Goal: Find specific page/section: Find specific page/section

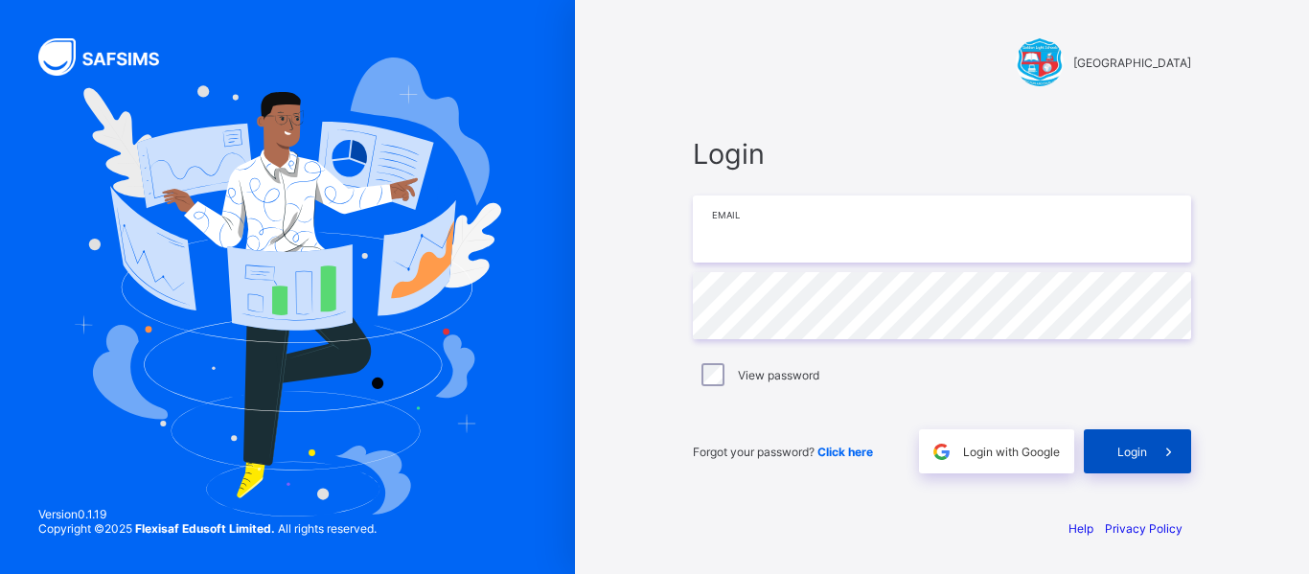
type input "**********"
click at [1143, 448] on span "Login" at bounding box center [1132, 452] width 30 height 14
click at [1119, 448] on span "Login" at bounding box center [1132, 452] width 30 height 14
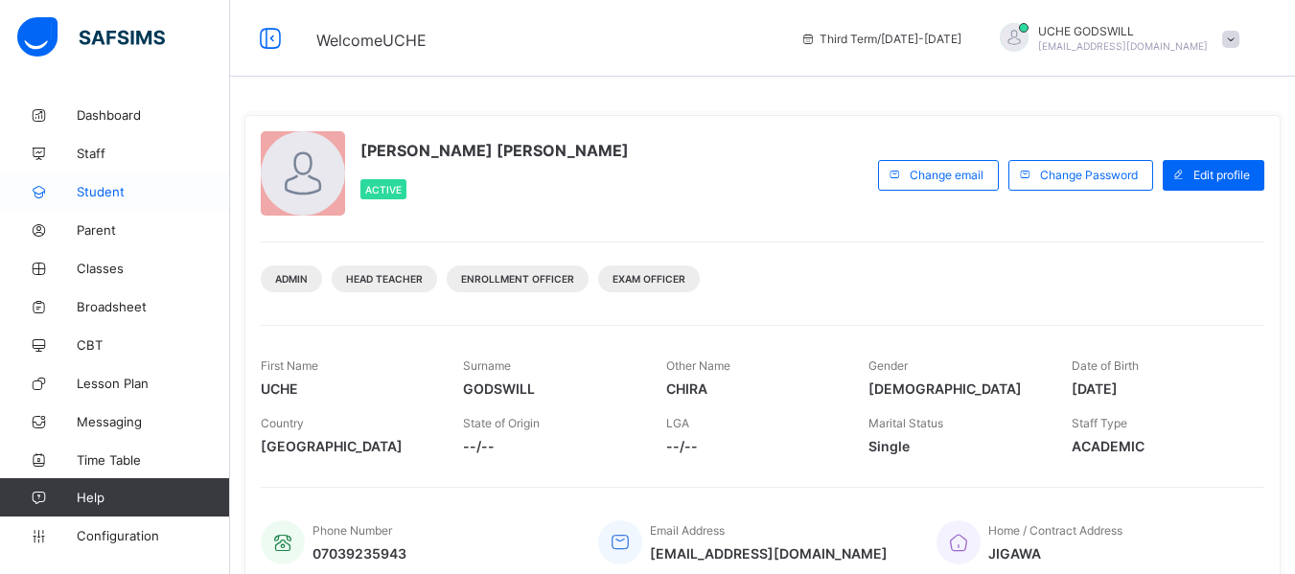
click at [89, 181] on link "Student" at bounding box center [115, 191] width 230 height 38
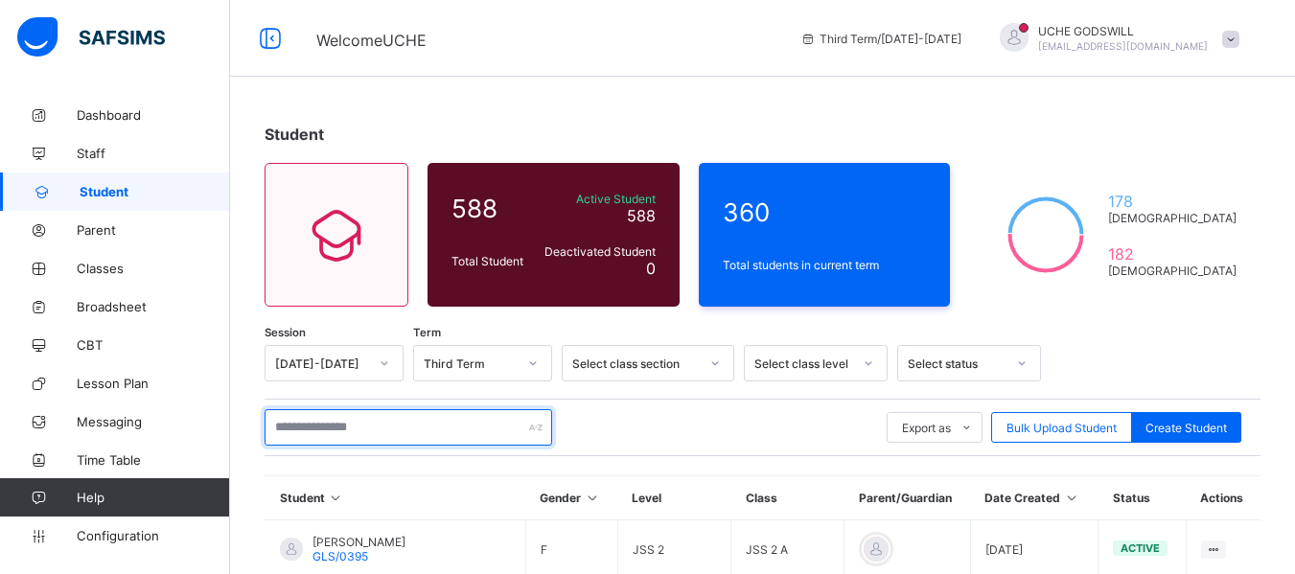
click at [375, 427] on input "text" at bounding box center [407, 427] width 287 height 36
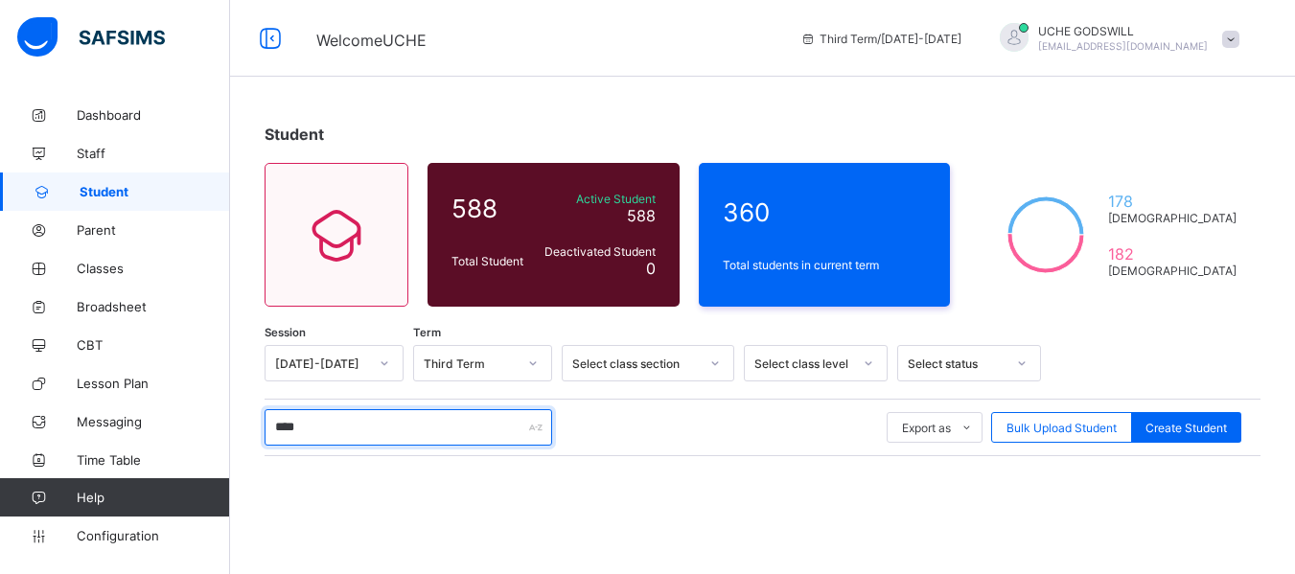
type input "****"
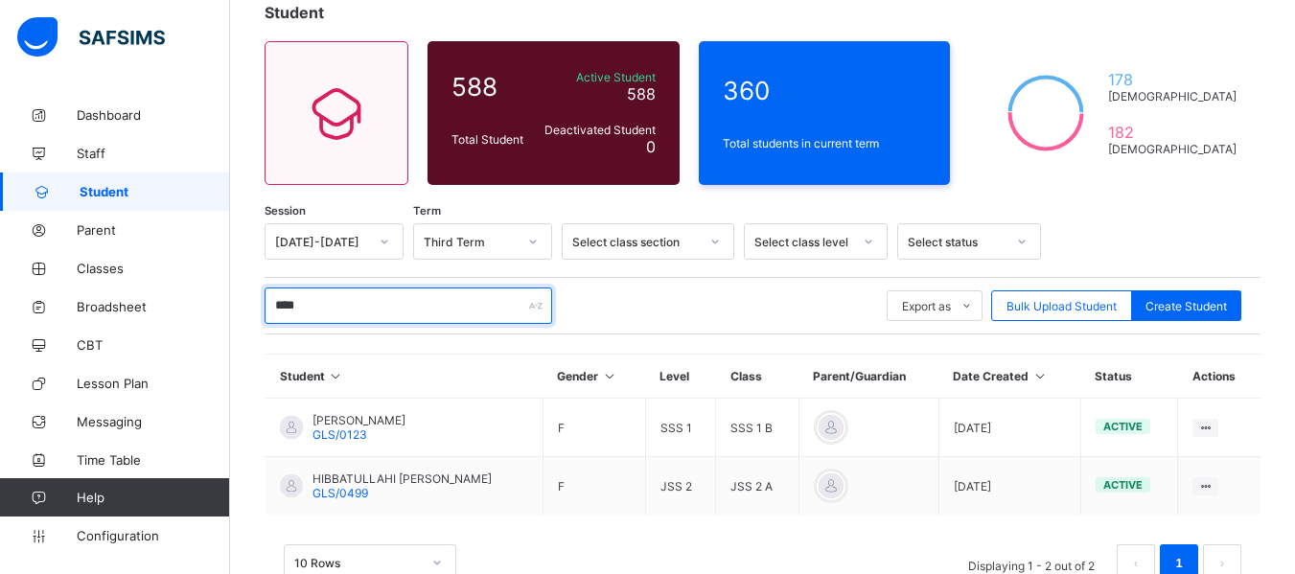
scroll to position [178, 0]
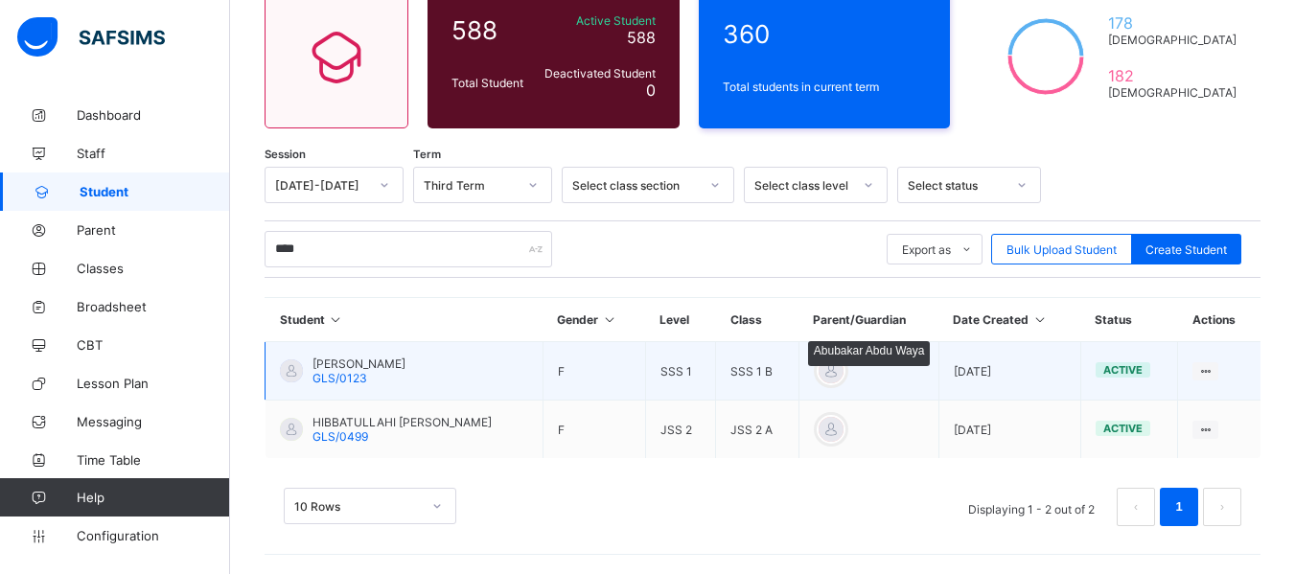
click at [834, 369] on div at bounding box center [830, 370] width 29 height 29
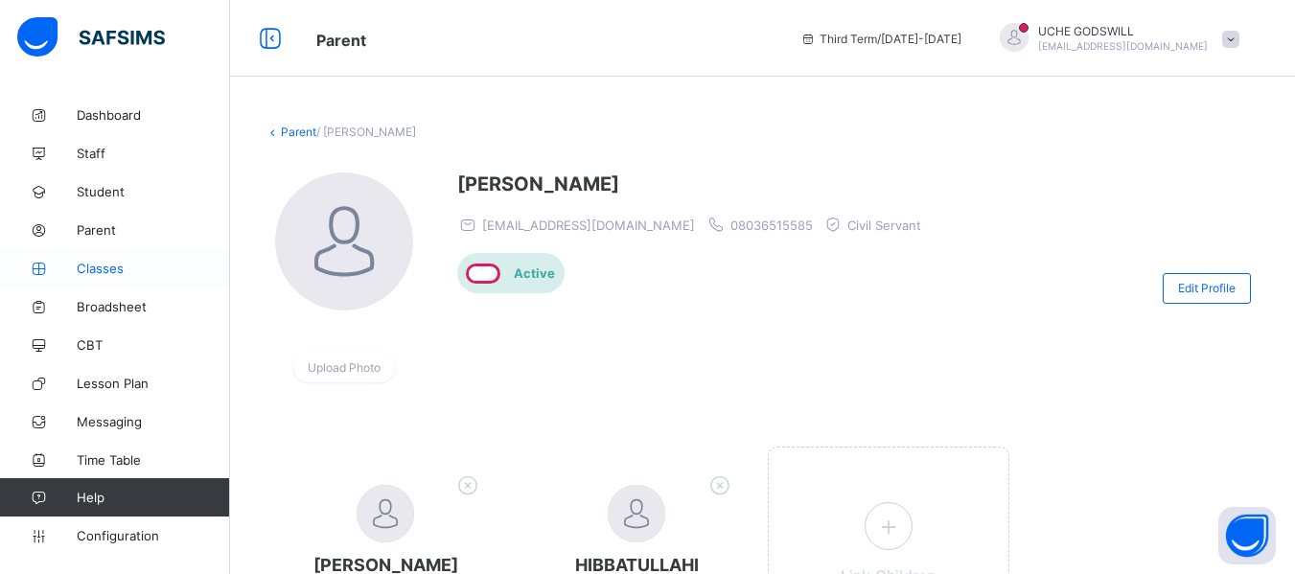
click at [103, 265] on span "Classes" at bounding box center [153, 268] width 153 height 15
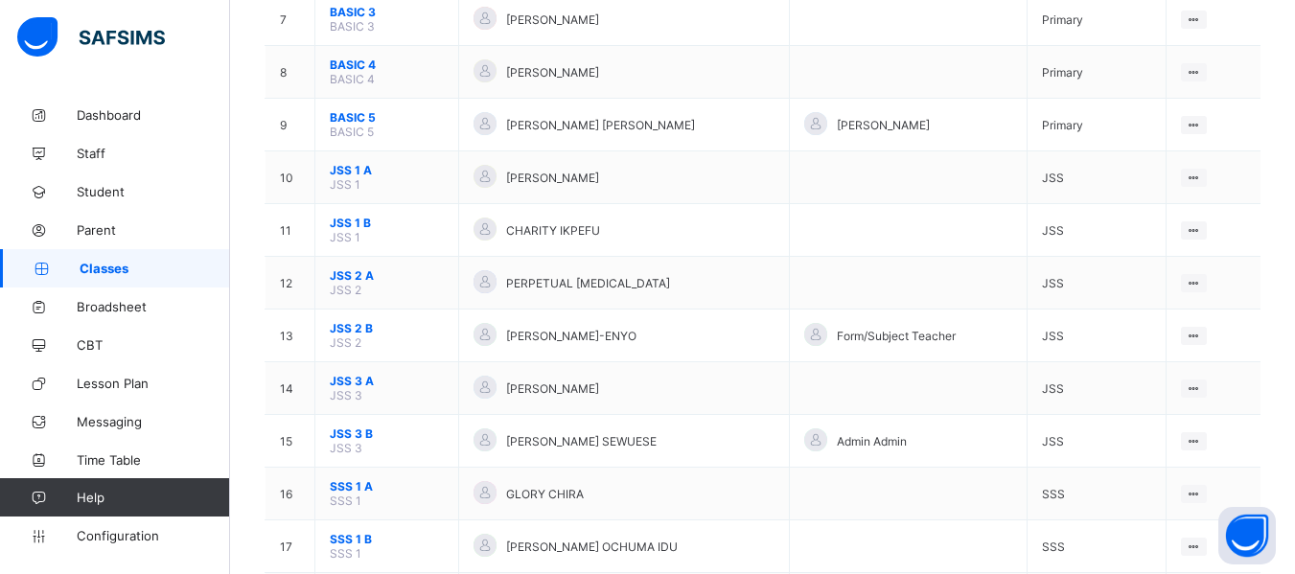
scroll to position [701, 0]
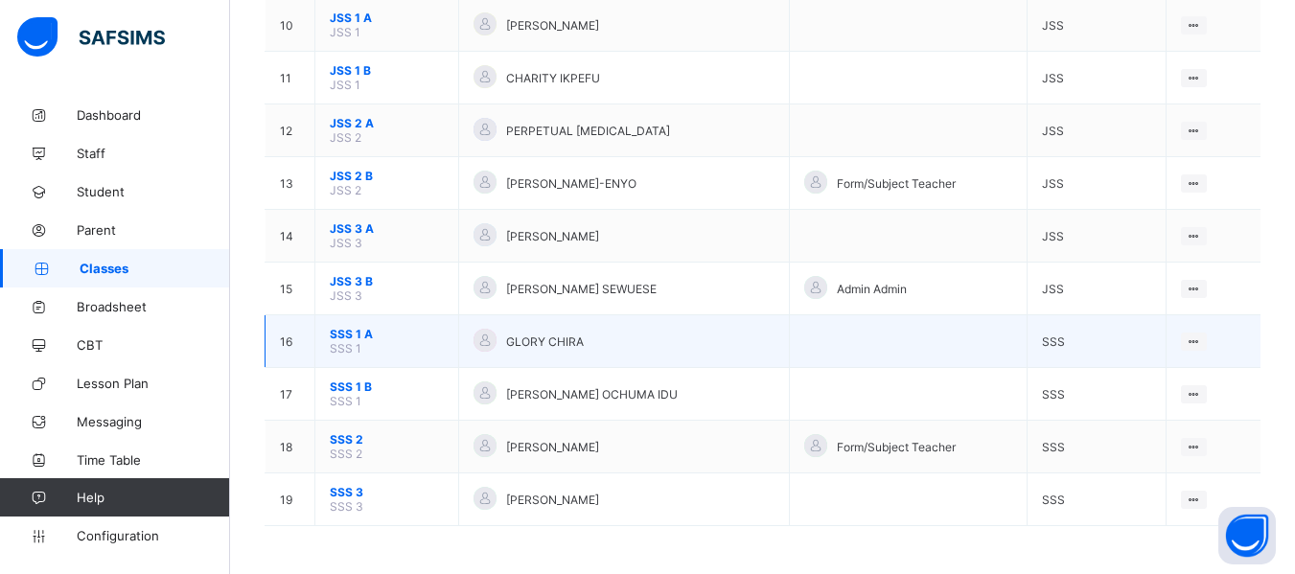
click at [338, 333] on span "SSS 1 A" at bounding box center [387, 334] width 114 height 14
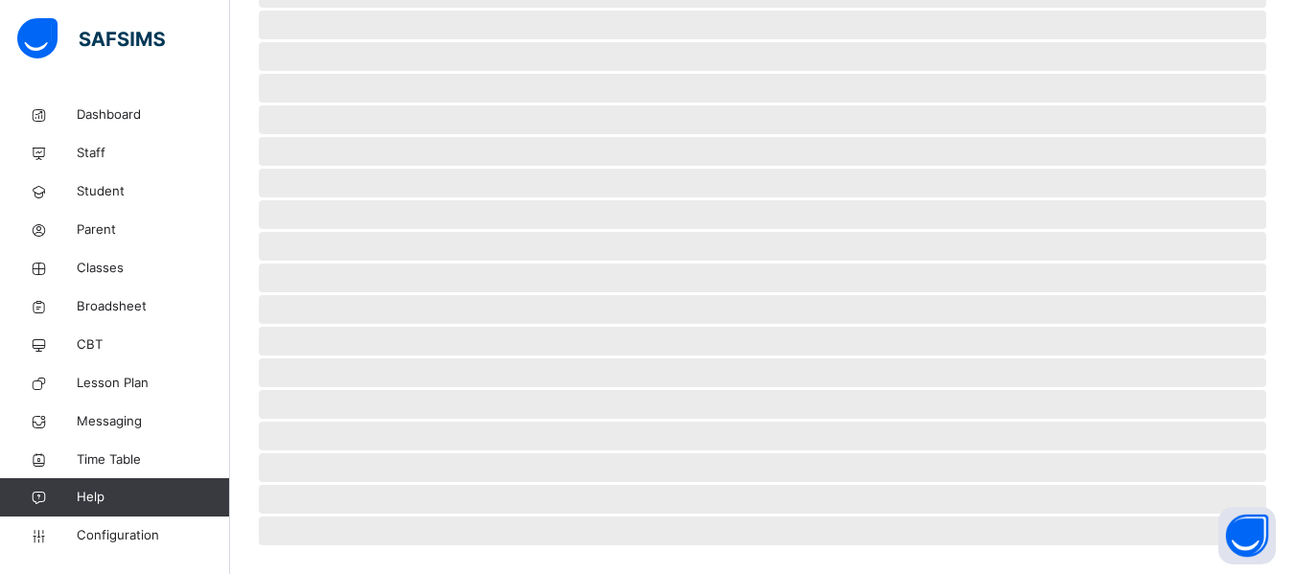
scroll to position [472, 0]
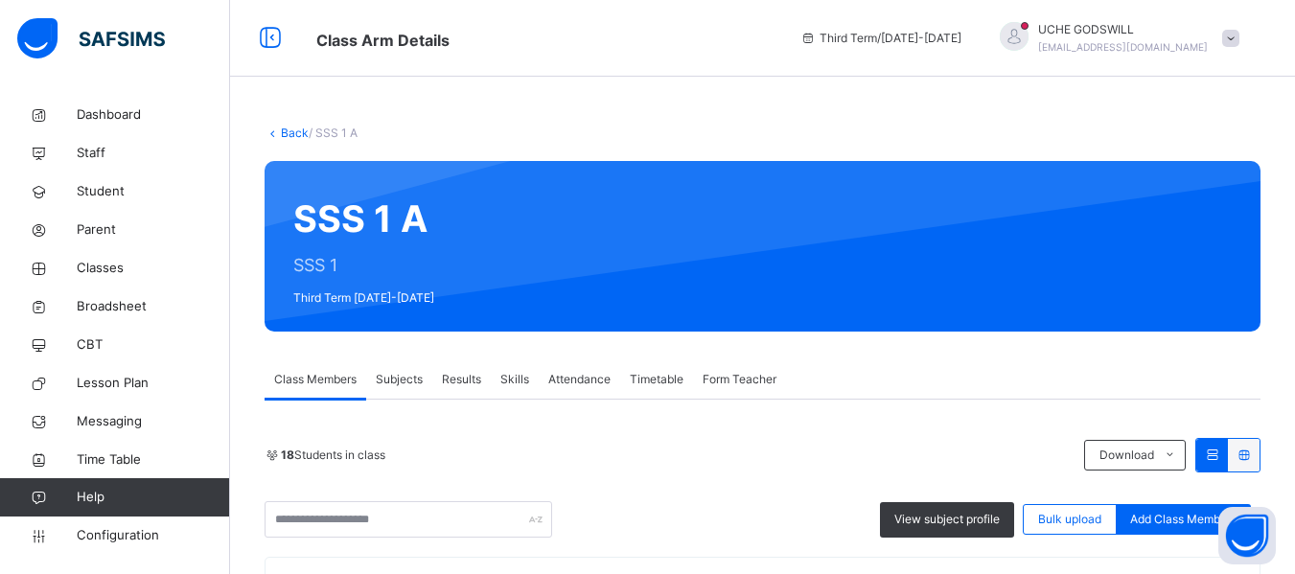
click at [297, 126] on link "Back" at bounding box center [295, 133] width 28 height 14
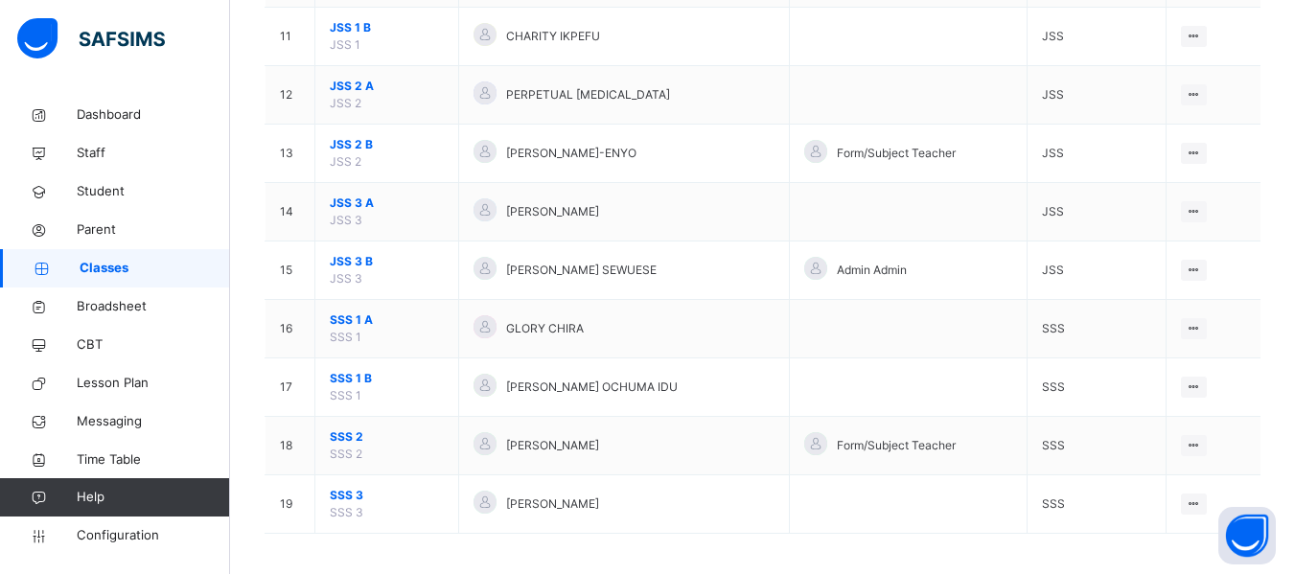
scroll to position [813, 0]
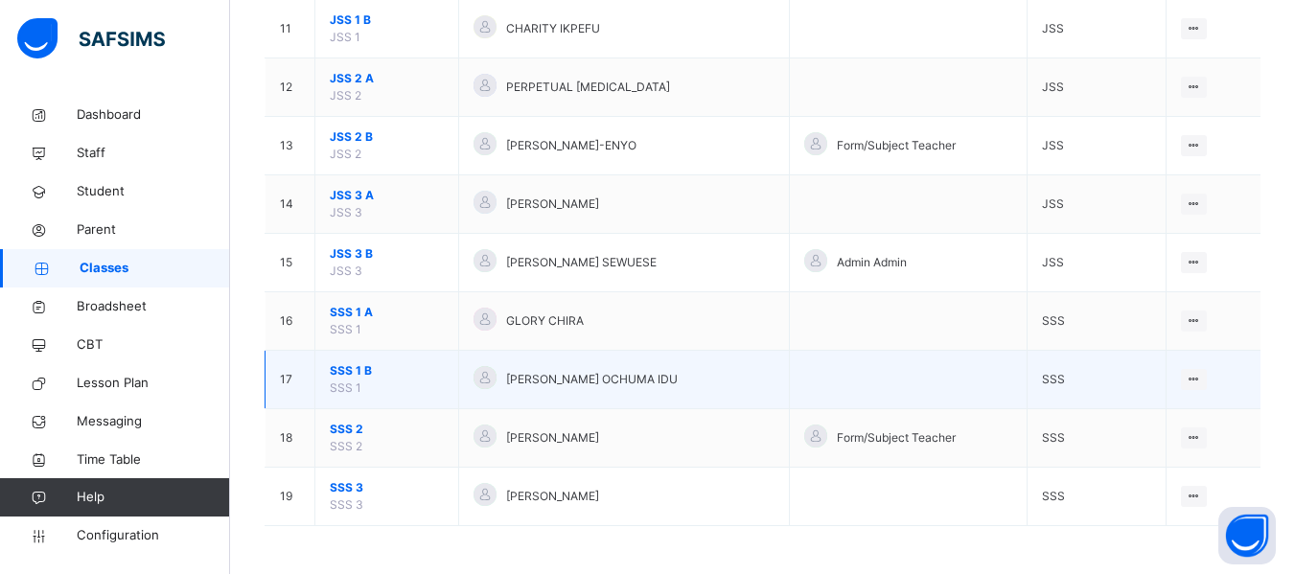
click at [338, 372] on span "SSS 1 B" at bounding box center [387, 370] width 114 height 17
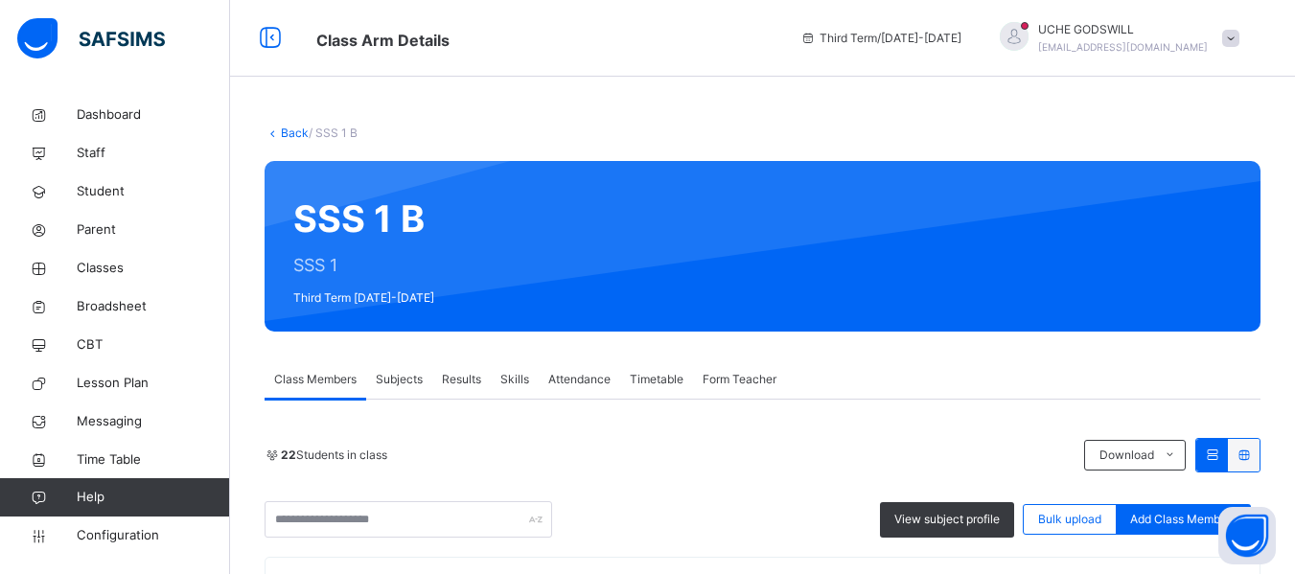
click at [294, 136] on link "Back" at bounding box center [295, 133] width 28 height 14
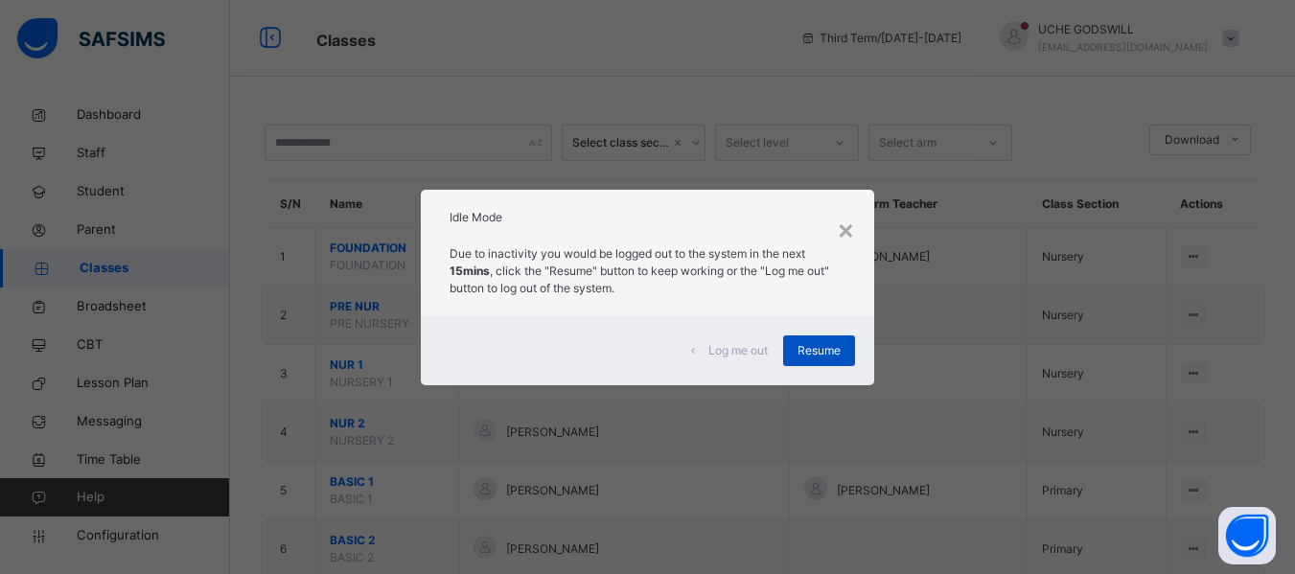
click at [819, 348] on span "Resume" at bounding box center [818, 350] width 43 height 17
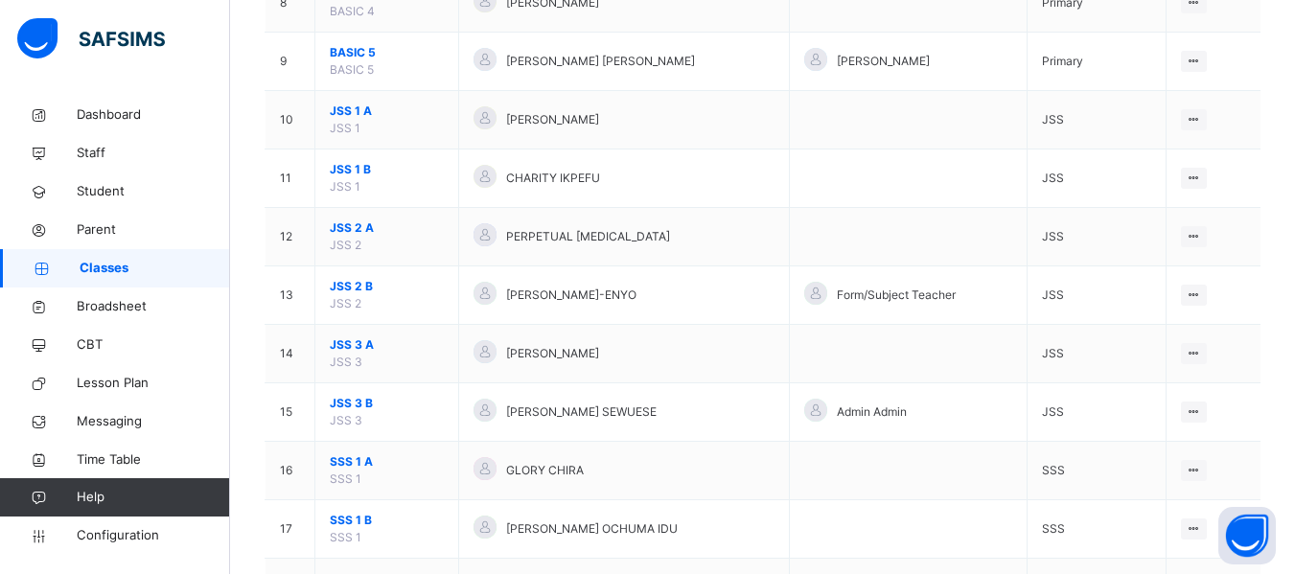
scroll to position [813, 0]
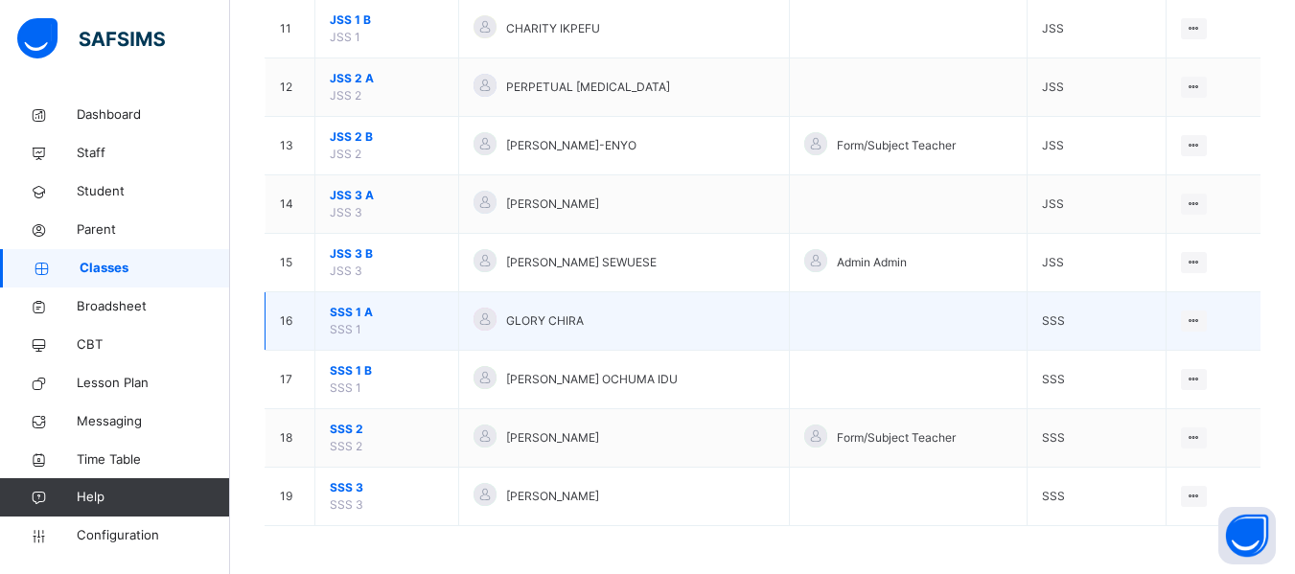
click at [348, 313] on span "SSS 1 A" at bounding box center [387, 312] width 114 height 17
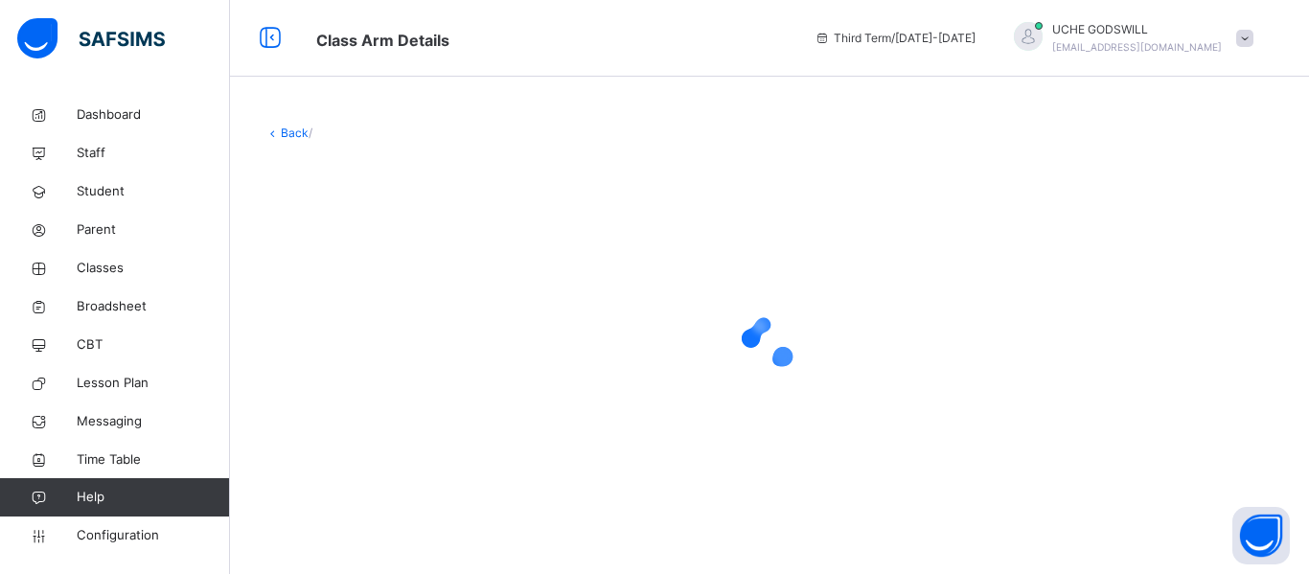
click at [348, 313] on div at bounding box center [769, 343] width 1010 height 77
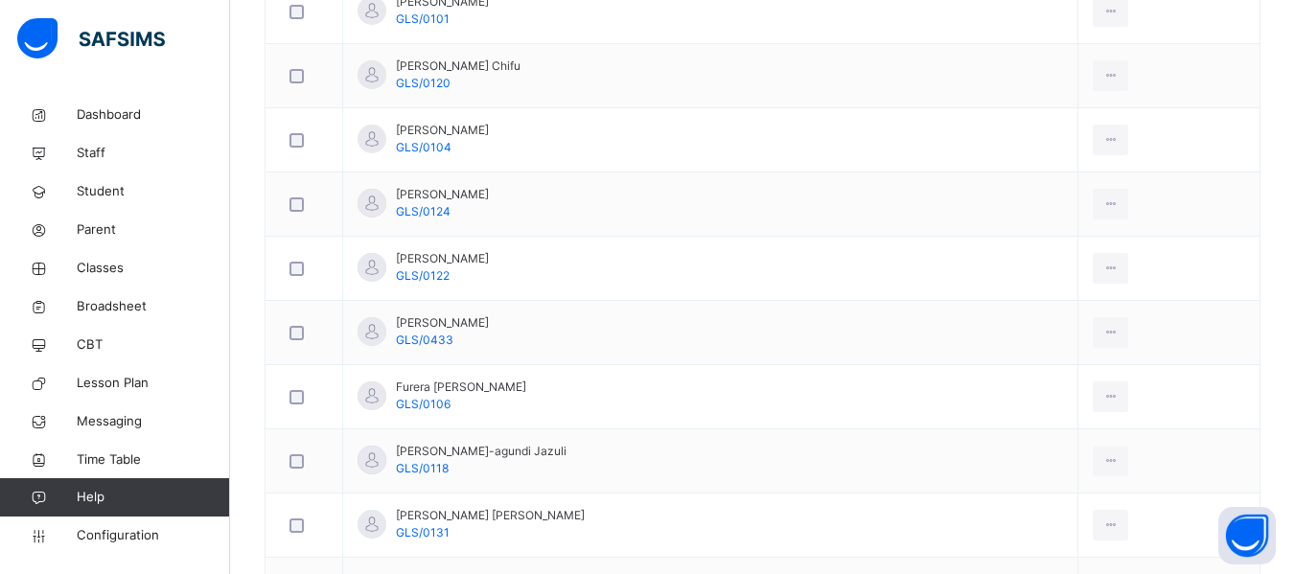
scroll to position [926, 0]
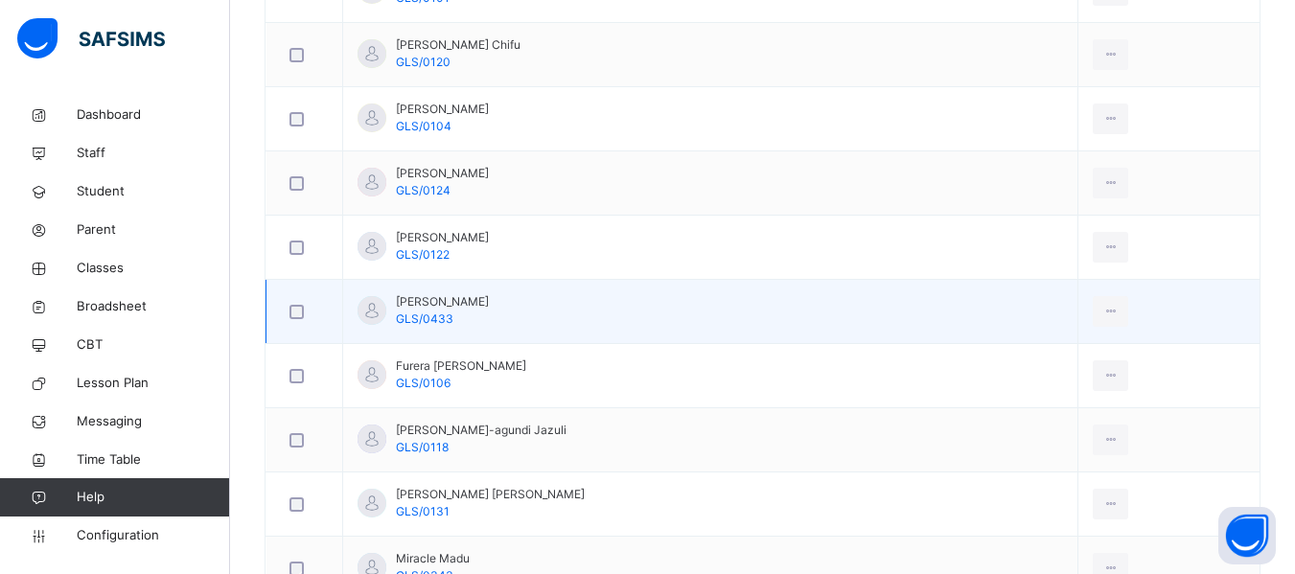
click at [489, 297] on span "[PERSON_NAME]" at bounding box center [442, 301] width 93 height 17
click at [436, 303] on span "[PERSON_NAME]" at bounding box center [442, 301] width 93 height 17
click at [1023, 356] on div "View Profile" at bounding box center [1067, 354] width 103 height 19
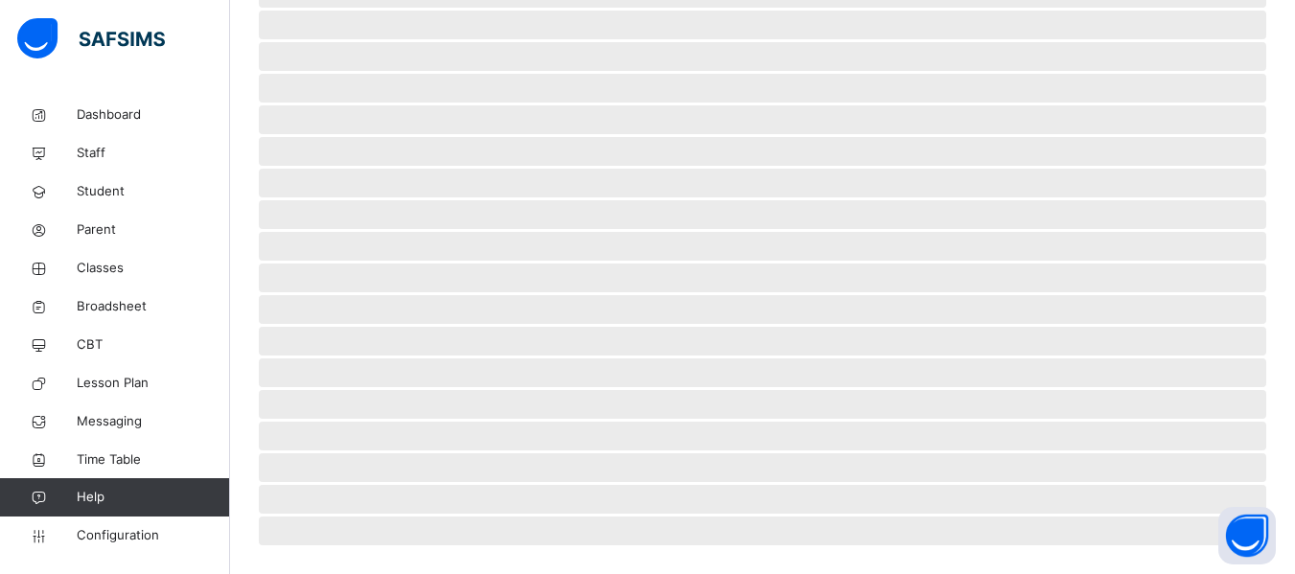
scroll to position [497, 0]
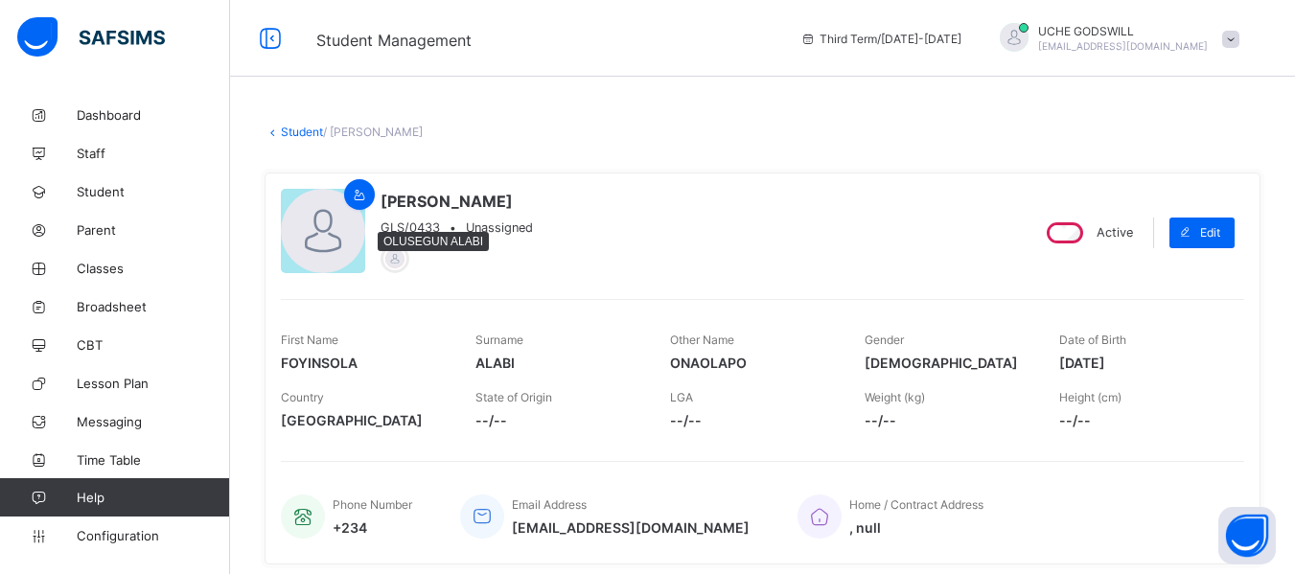
click at [390, 258] on div at bounding box center [394, 258] width 23 height 23
click at [406, 271] on div at bounding box center [456, 254] width 152 height 38
click at [395, 264] on div at bounding box center [394, 258] width 23 height 23
click at [398, 253] on div at bounding box center [394, 258] width 23 height 23
click at [90, 229] on span "Parent" at bounding box center [153, 229] width 153 height 15
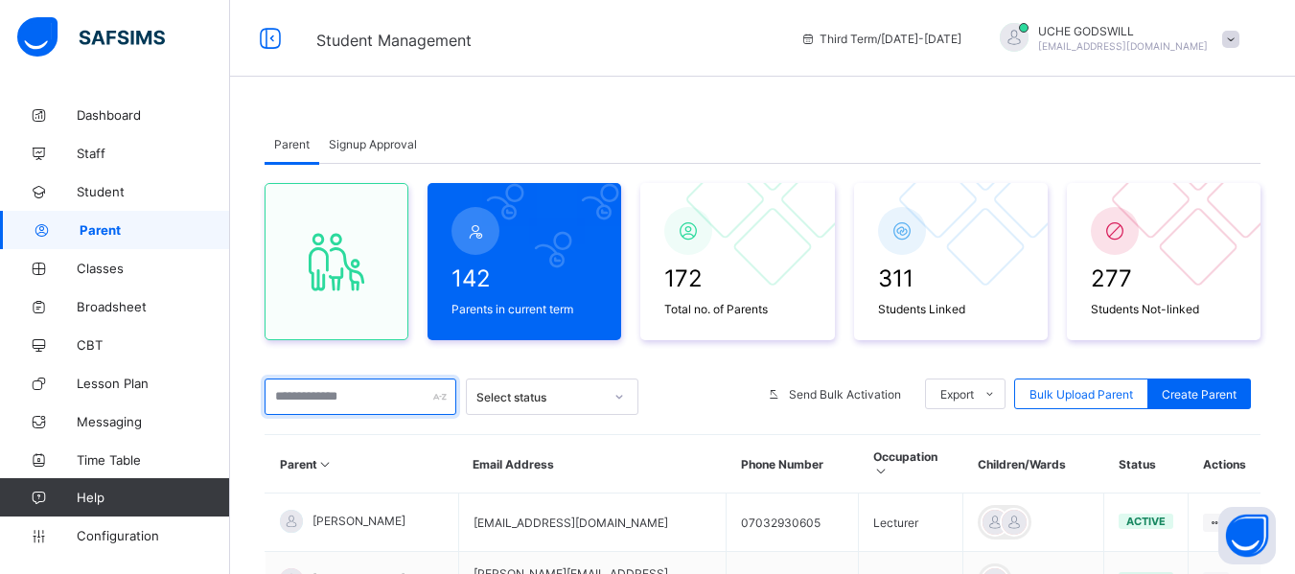
click at [323, 404] on input "text" at bounding box center [360, 397] width 192 height 36
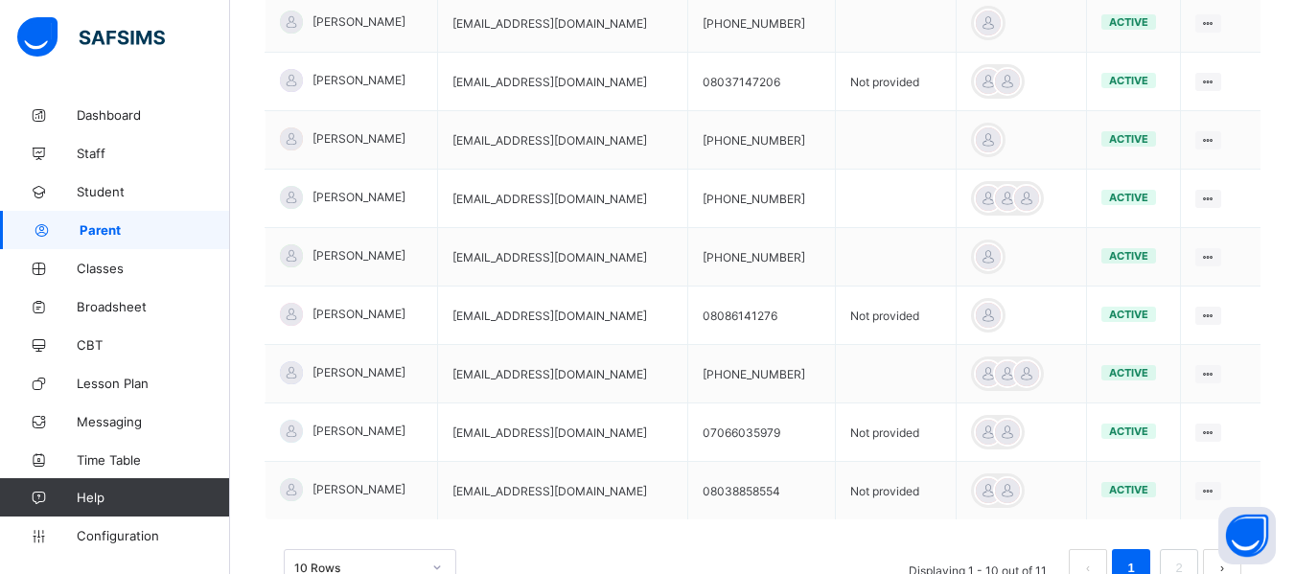
scroll to position [540, 0]
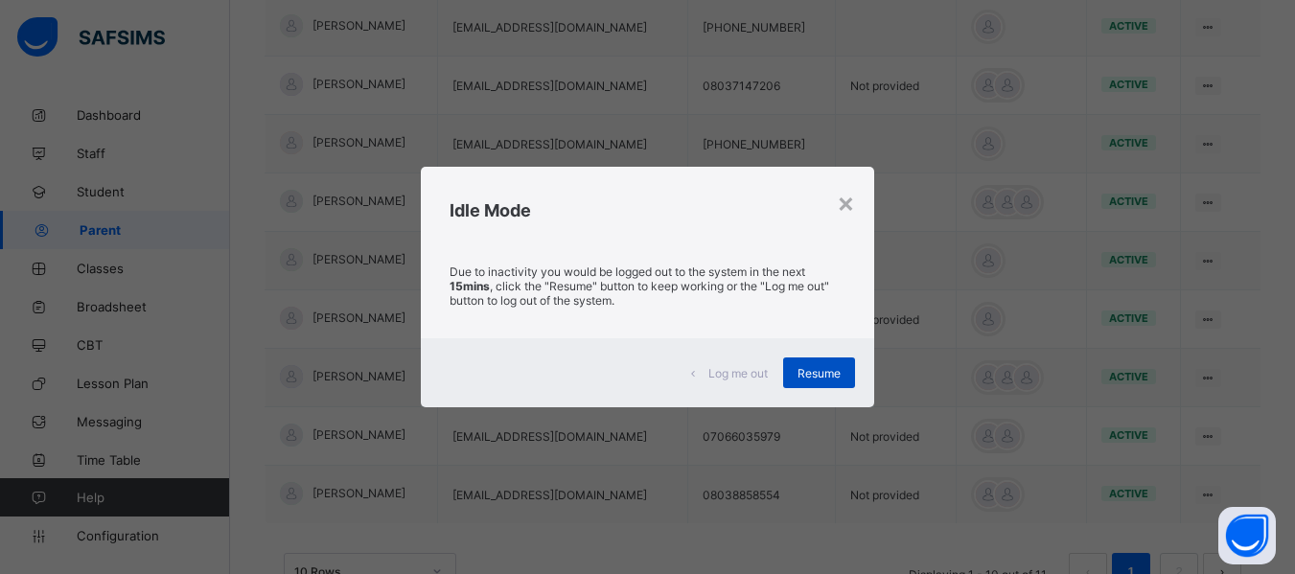
type input "*****"
click at [820, 373] on span "Resume" at bounding box center [818, 373] width 43 height 14
